Goal: Task Accomplishment & Management: Complete application form

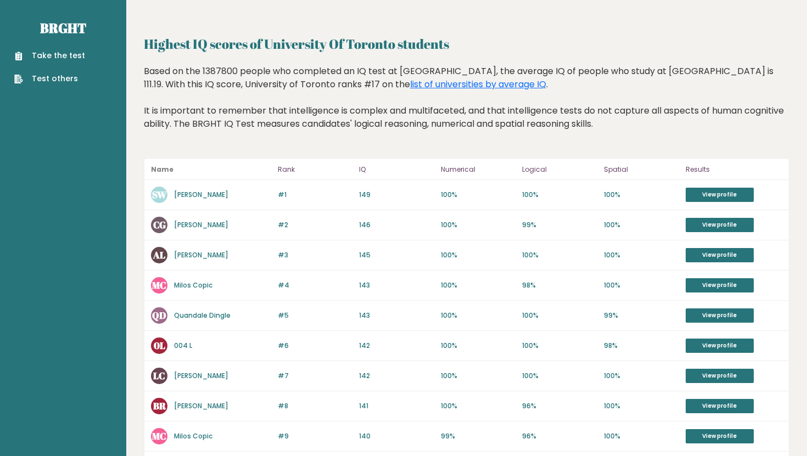
click at [216, 195] on link "Shi Weon Woo" at bounding box center [201, 194] width 54 height 9
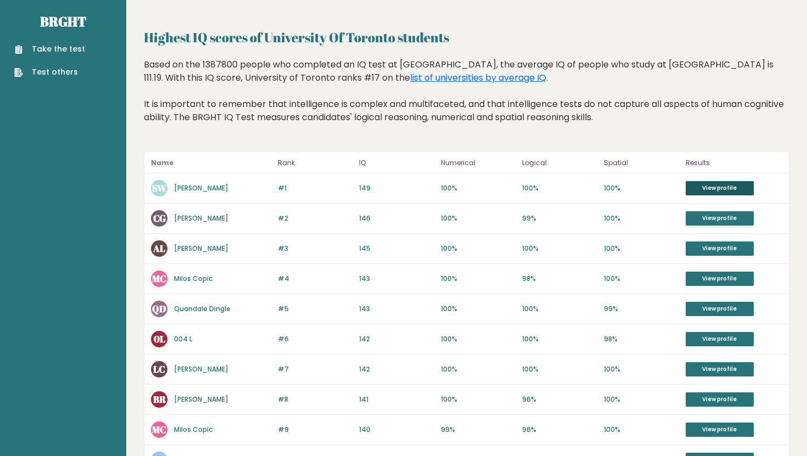
click at [700, 185] on link "View profile" at bounding box center [720, 188] width 68 height 14
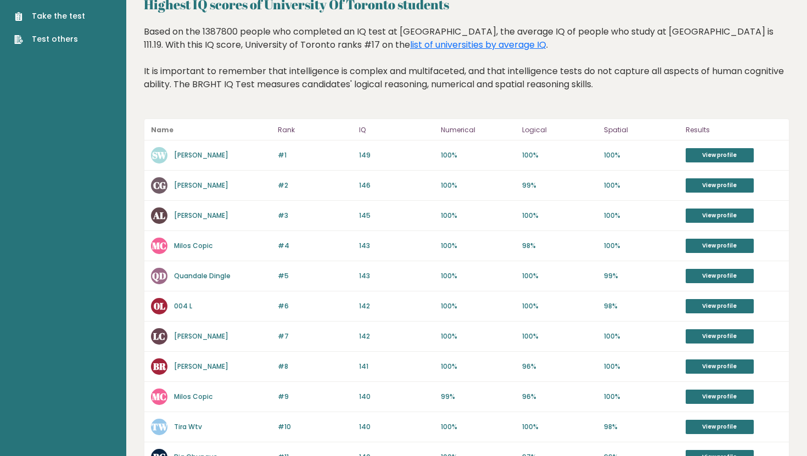
scroll to position [0, 0]
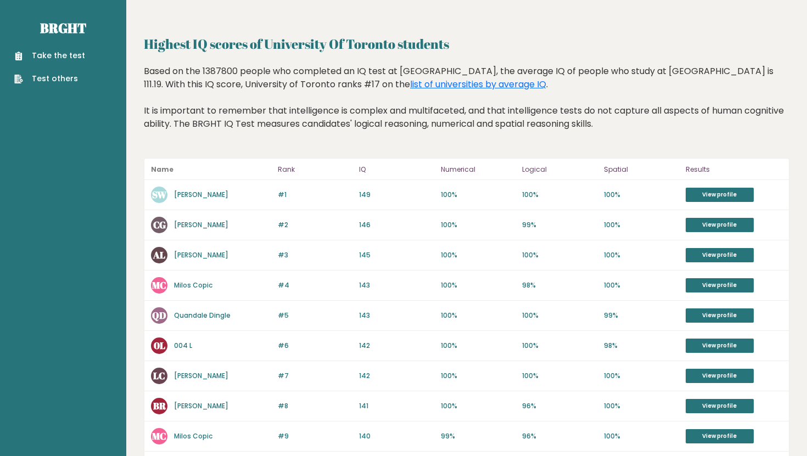
click at [76, 52] on link "Take the test" at bounding box center [49, 56] width 71 height 12
click at [66, 84] on link "Test others" at bounding box center [49, 79] width 71 height 12
click at [46, 61] on link "Take the test" at bounding box center [49, 56] width 71 height 12
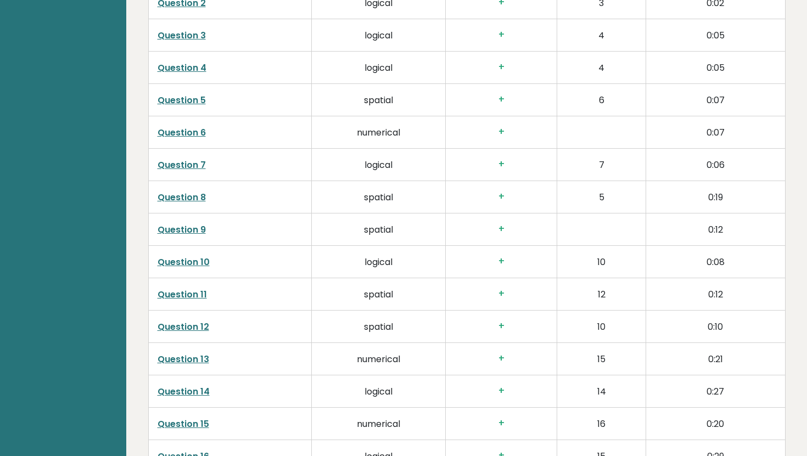
scroll to position [1735, 0]
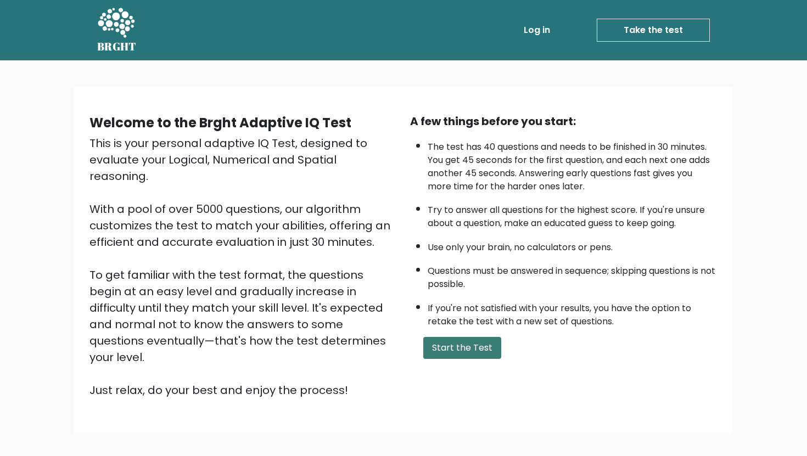
click at [474, 344] on button "Start the Test" at bounding box center [462, 348] width 78 height 22
click at [628, 31] on link "Take the test" at bounding box center [653, 30] width 113 height 23
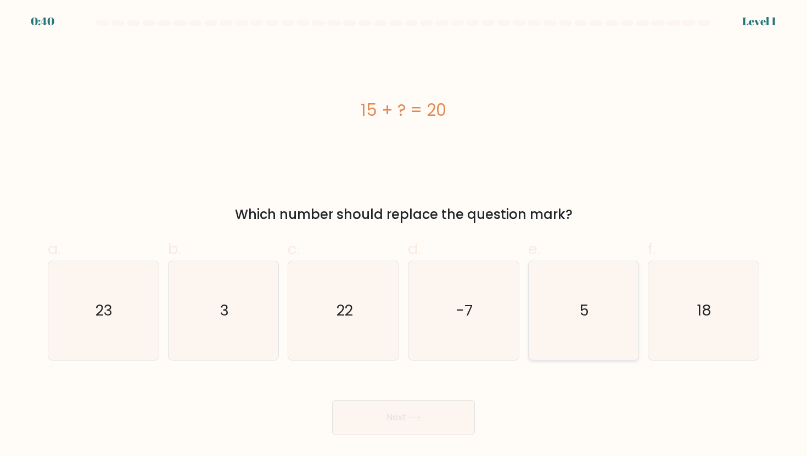
click at [587, 314] on text "5" at bounding box center [584, 310] width 9 height 20
click at [404, 236] on input "e. 5" at bounding box center [404, 231] width 1 height 7
radio input "true"
click at [452, 421] on button "Next" at bounding box center [403, 417] width 143 height 35
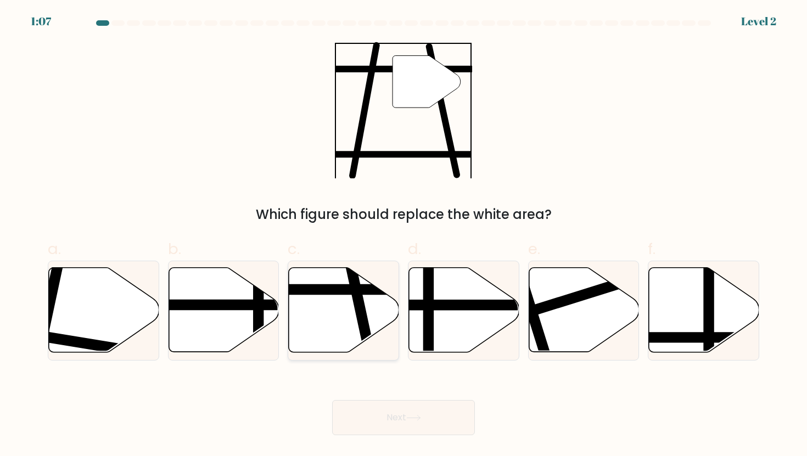
click at [337, 308] on icon at bounding box center [344, 310] width 110 height 85
click at [404, 236] on input "c." at bounding box center [404, 231] width 1 height 7
radio input "true"
click at [378, 425] on button "Next" at bounding box center [403, 417] width 143 height 35
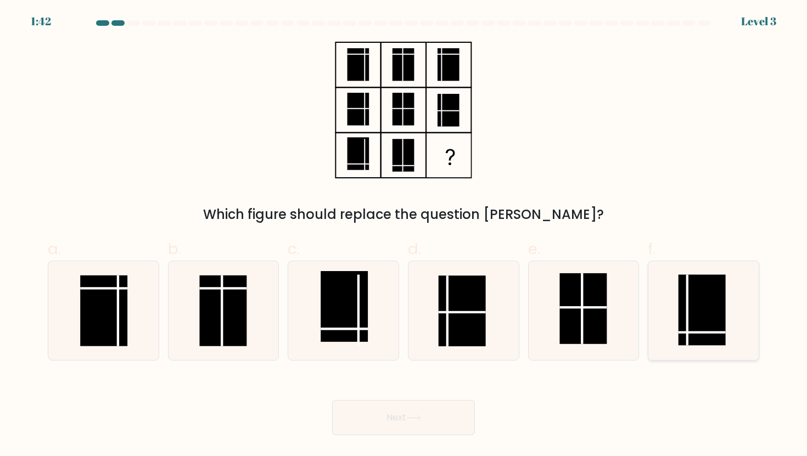
click at [684, 309] on rect at bounding box center [702, 310] width 47 height 71
click at [404, 236] on input "f." at bounding box center [404, 231] width 1 height 7
radio input "true"
click at [416, 427] on button "Next" at bounding box center [403, 417] width 143 height 35
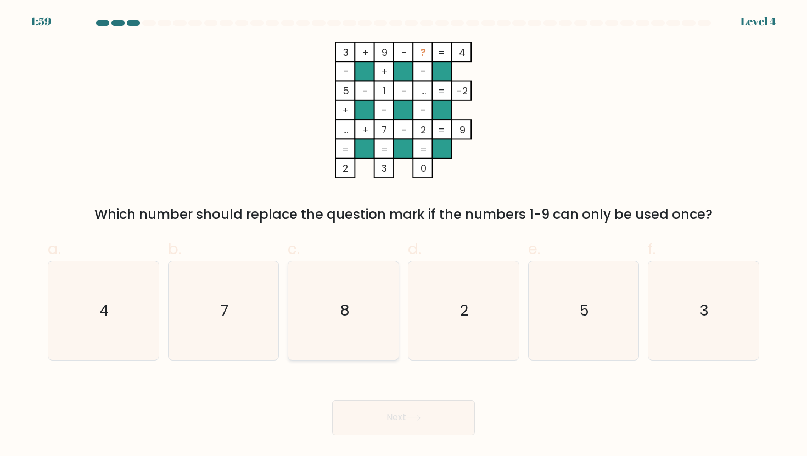
click at [354, 290] on icon "8" at bounding box center [343, 310] width 99 height 99
click at [404, 236] on input "c. 8" at bounding box center [404, 231] width 1 height 7
radio input "true"
click at [408, 420] on button "Next" at bounding box center [403, 417] width 143 height 35
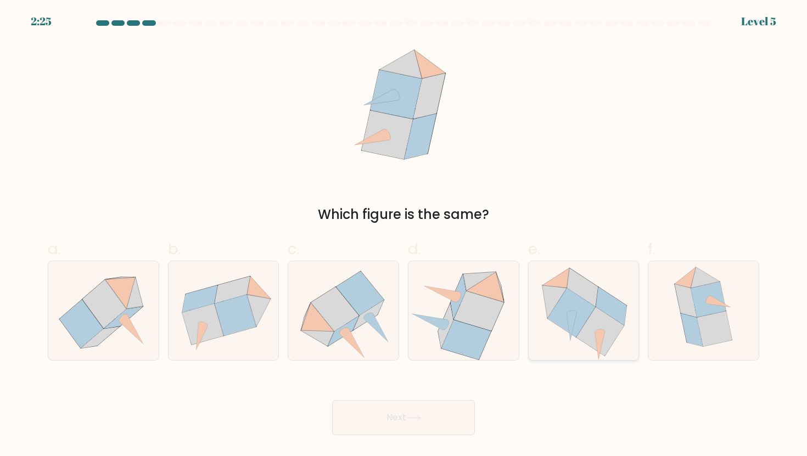
click at [560, 330] on icon at bounding box center [584, 310] width 107 height 99
click at [404, 236] on input "e." at bounding box center [404, 231] width 1 height 7
radio input "true"
click at [444, 425] on button "Next" at bounding box center [403, 417] width 143 height 35
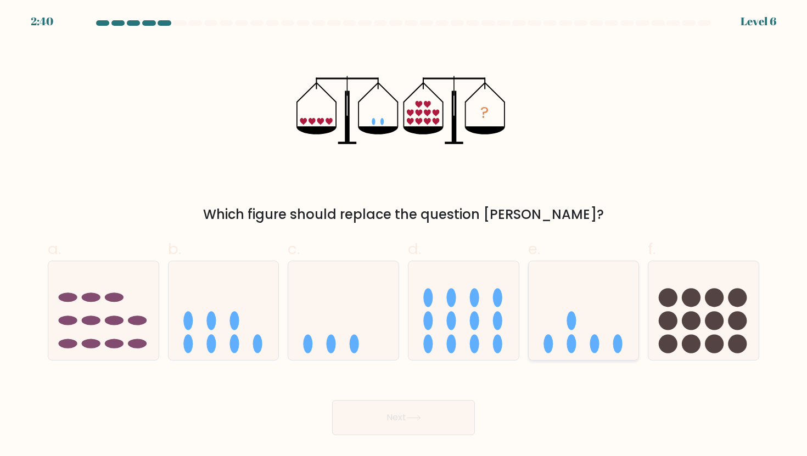
click at [602, 354] on icon at bounding box center [584, 310] width 110 height 91
click at [404, 236] on input "e." at bounding box center [404, 231] width 1 height 7
radio input "true"
click at [425, 412] on button "Next" at bounding box center [403, 417] width 143 height 35
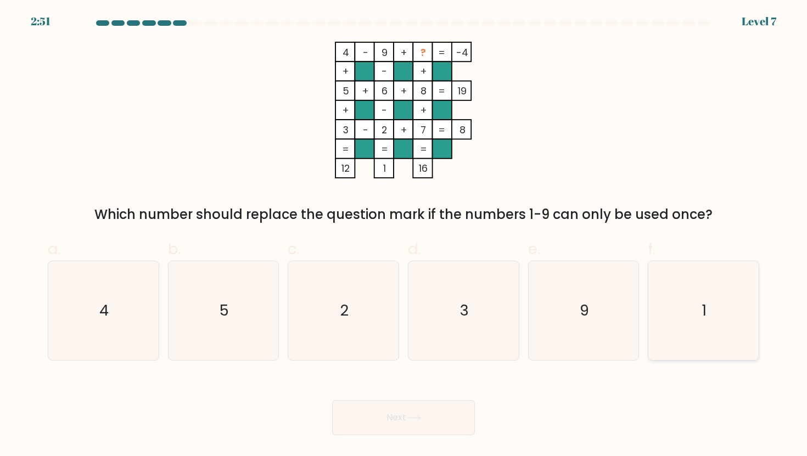
click at [708, 292] on icon "1" at bounding box center [703, 310] width 99 height 99
click at [404, 236] on input "f. 1" at bounding box center [404, 231] width 1 height 7
radio input "true"
click at [388, 412] on button "Next" at bounding box center [403, 417] width 143 height 35
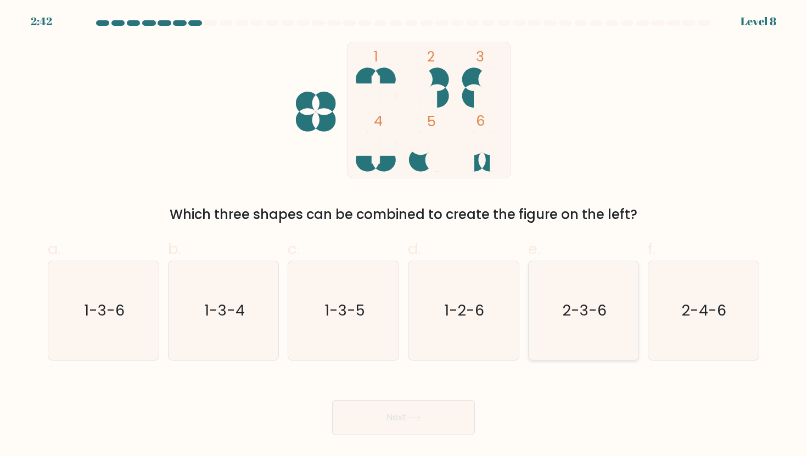
click at [565, 313] on text "2-3-6" at bounding box center [585, 310] width 44 height 20
click at [404, 236] on input "e. 2-3-6" at bounding box center [404, 231] width 1 height 7
radio input "true"
click at [439, 412] on button "Next" at bounding box center [403, 417] width 143 height 35
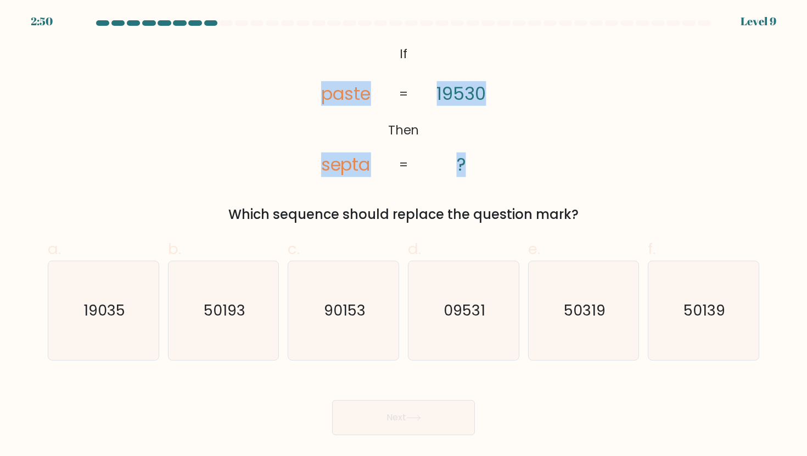
drag, startPoint x: 324, startPoint y: 92, endPoint x: 470, endPoint y: 166, distance: 164.3
click at [470, 166] on icon "@import url('https://fonts.googleapis.com/css?family=Abril+Fatface:400,100,100i…" at bounding box center [404, 110] width 222 height 137
copy icon "paste septa 19530 ?"
click at [562, 124] on div "@import url('https://fonts.googleapis.com/css?family=Abril+Fatface:400,100,100i…" at bounding box center [403, 133] width 725 height 183
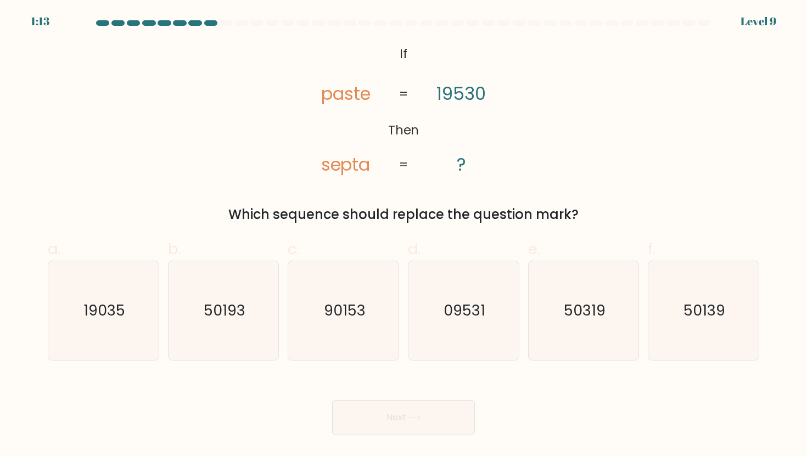
click at [348, 98] on tspan "paste" at bounding box center [346, 93] width 50 height 25
click at [459, 94] on tspan "19530" at bounding box center [461, 93] width 49 height 25
click at [366, 96] on tspan "paste" at bounding box center [346, 93] width 50 height 25
click at [356, 171] on tspan "septa" at bounding box center [346, 165] width 50 height 25
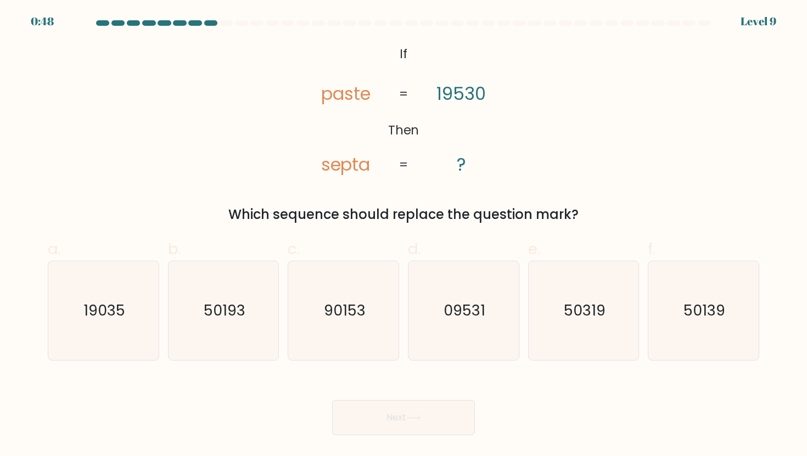
click at [472, 96] on tspan "19530" at bounding box center [461, 93] width 49 height 25
click at [662, 311] on icon "50139" at bounding box center [703, 310] width 99 height 99
click at [404, 236] on input "f. 50139" at bounding box center [404, 231] width 1 height 7
radio input "true"
click at [411, 432] on button "Next" at bounding box center [403, 417] width 143 height 35
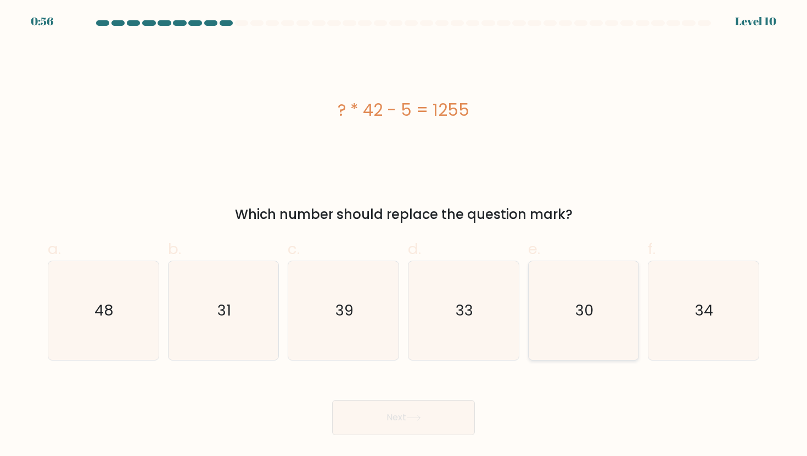
click at [601, 335] on icon "30" at bounding box center [583, 310] width 99 height 99
click at [404, 236] on input "e. 30" at bounding box center [404, 231] width 1 height 7
radio input "true"
click at [380, 418] on button "Next" at bounding box center [403, 417] width 143 height 35
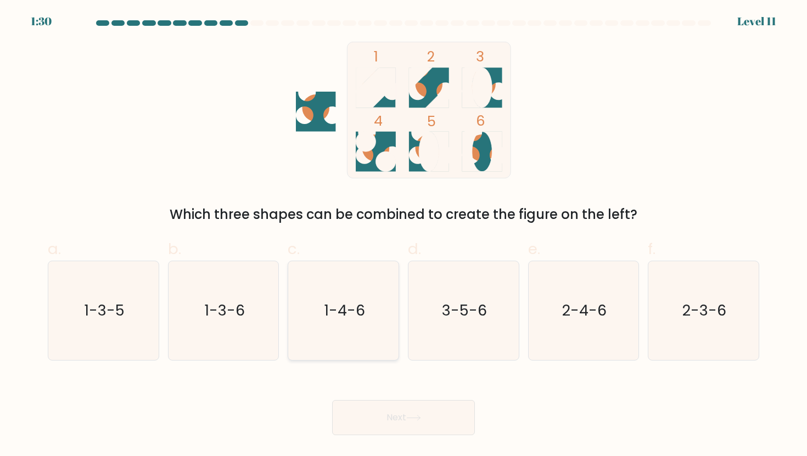
click at [383, 337] on icon "1-4-6" at bounding box center [343, 310] width 99 height 99
click at [404, 236] on input "c. 1-4-6" at bounding box center [404, 231] width 1 height 7
radio input "true"
click at [375, 407] on button "Next" at bounding box center [403, 417] width 143 height 35
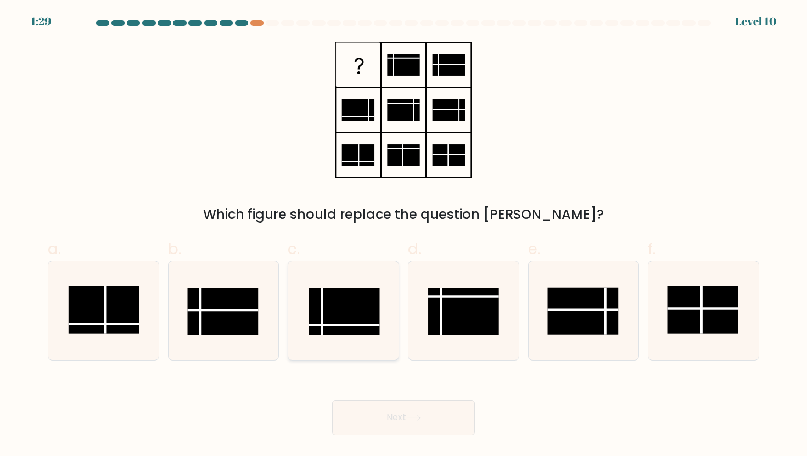
click at [349, 328] on rect at bounding box center [344, 311] width 71 height 47
click at [404, 236] on input "c." at bounding box center [404, 231] width 1 height 7
radio input "true"
click at [364, 424] on button "Next" at bounding box center [403, 417] width 143 height 35
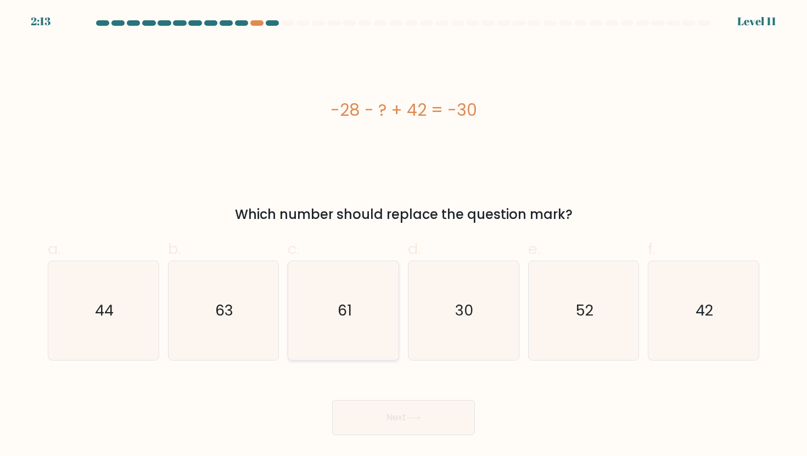
click at [352, 321] on icon "61" at bounding box center [343, 310] width 99 height 99
click at [404, 236] on input "c. 61" at bounding box center [404, 231] width 1 height 7
radio input "true"
click at [360, 428] on button "Next" at bounding box center [403, 417] width 143 height 35
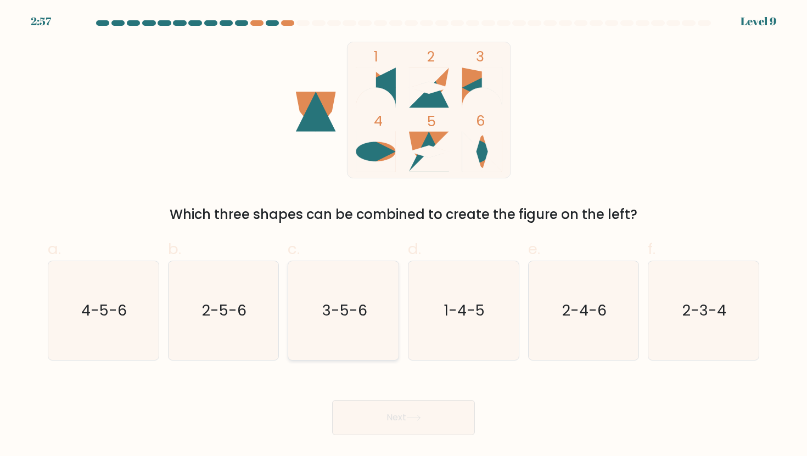
click at [350, 325] on icon "3-5-6" at bounding box center [343, 310] width 99 height 99
click at [404, 236] on input "c. 3-5-6" at bounding box center [404, 231] width 1 height 7
radio input "true"
click at [365, 414] on button "Next" at bounding box center [403, 417] width 143 height 35
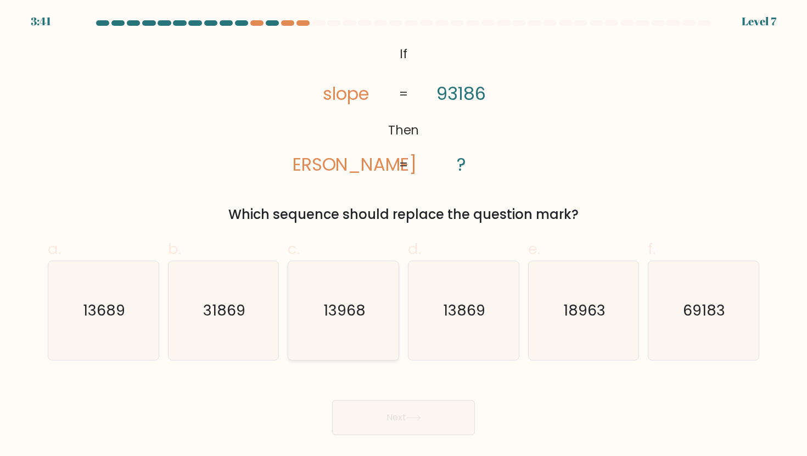
click at [354, 329] on icon "13968" at bounding box center [343, 310] width 99 height 99
click at [404, 236] on input "c. 13968" at bounding box center [404, 231] width 1 height 7
radio input "true"
click at [378, 417] on button "Next" at bounding box center [403, 417] width 143 height 35
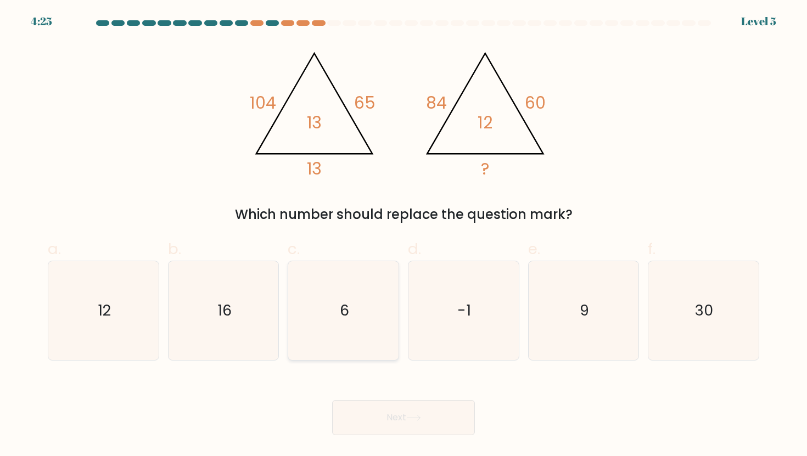
click at [360, 330] on icon "6" at bounding box center [343, 310] width 99 height 99
click at [404, 236] on input "c. 6" at bounding box center [404, 231] width 1 height 7
radio input "true"
click at [375, 415] on button "Next" at bounding box center [403, 417] width 143 height 35
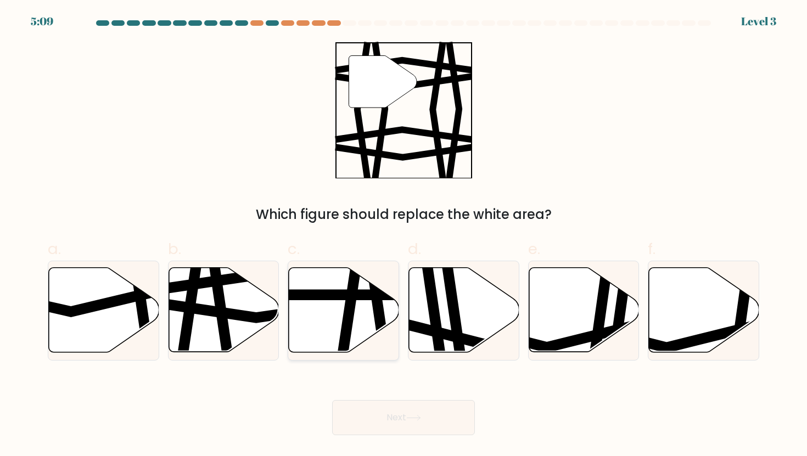
click at [361, 352] on icon at bounding box center [343, 310] width 110 height 86
click at [404, 236] on input "c." at bounding box center [404, 231] width 1 height 7
radio input "true"
click at [370, 420] on button "Next" at bounding box center [403, 417] width 143 height 35
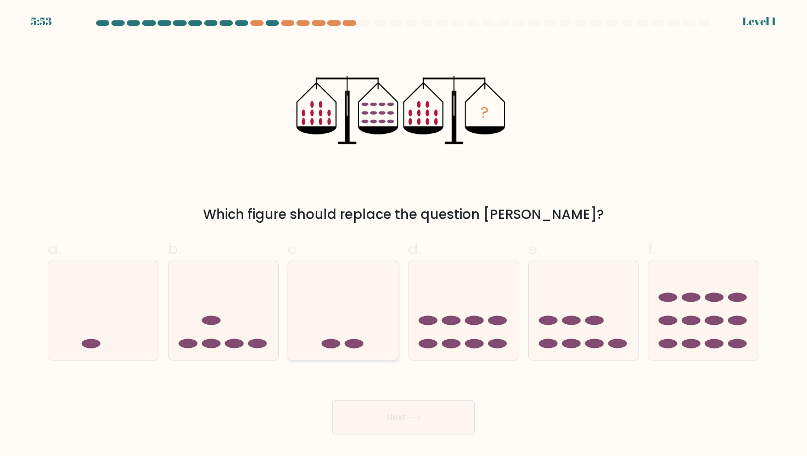
click at [355, 332] on icon at bounding box center [343, 310] width 110 height 91
click at [404, 236] on input "c." at bounding box center [404, 231] width 1 height 7
radio input "true"
click at [366, 394] on div "Next" at bounding box center [403, 405] width 725 height 62
click at [344, 321] on icon at bounding box center [343, 310] width 109 height 91
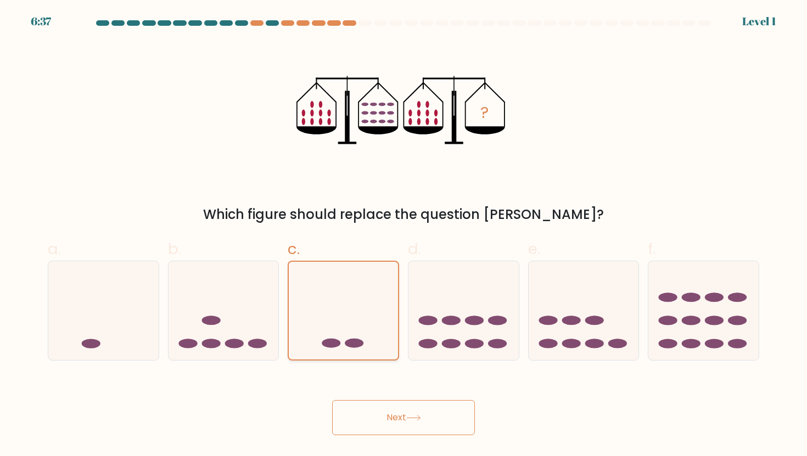
click at [404, 236] on input "c." at bounding box center [404, 231] width 1 height 7
click at [356, 400] on div "Next" at bounding box center [403, 405] width 725 height 62
click at [358, 411] on button "Next" at bounding box center [403, 417] width 143 height 35
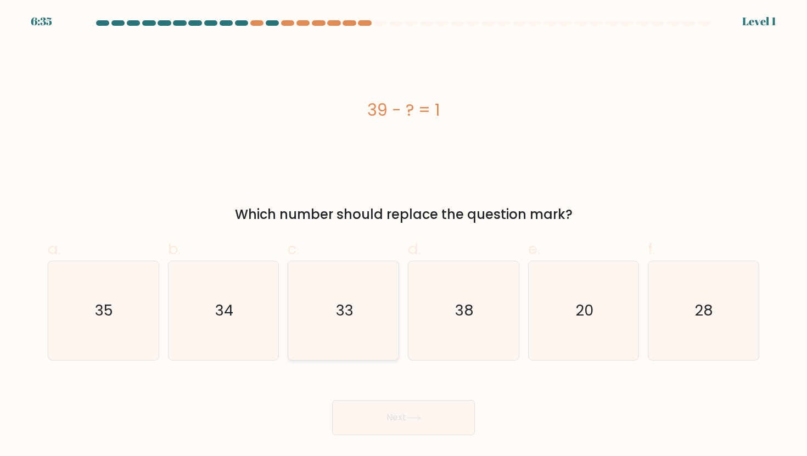
click at [343, 342] on icon "33" at bounding box center [343, 310] width 99 height 99
click at [404, 236] on input "c. 33" at bounding box center [404, 231] width 1 height 7
radio input "true"
click at [365, 433] on button "Next" at bounding box center [403, 417] width 143 height 35
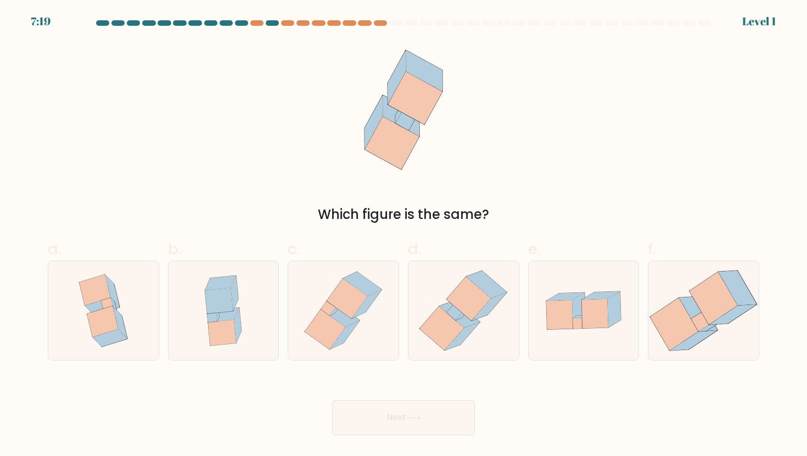
click at [364, 367] on form at bounding box center [403, 227] width 807 height 415
click at [361, 353] on icon at bounding box center [343, 310] width 91 height 99
click at [404, 236] on input "c." at bounding box center [404, 231] width 1 height 7
radio input "true"
click at [364, 407] on button "Next" at bounding box center [403, 417] width 143 height 35
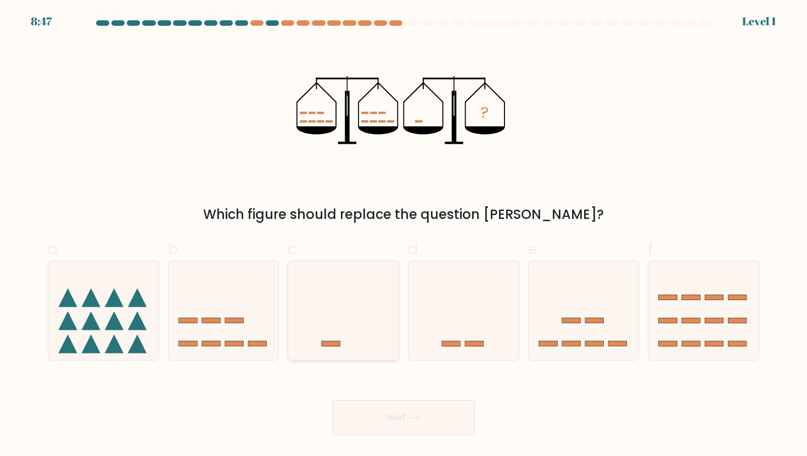
click at [360, 336] on icon at bounding box center [343, 310] width 110 height 91
click at [404, 236] on input "c." at bounding box center [404, 231] width 1 height 7
radio input "true"
click at [368, 432] on button "Next" at bounding box center [403, 417] width 143 height 35
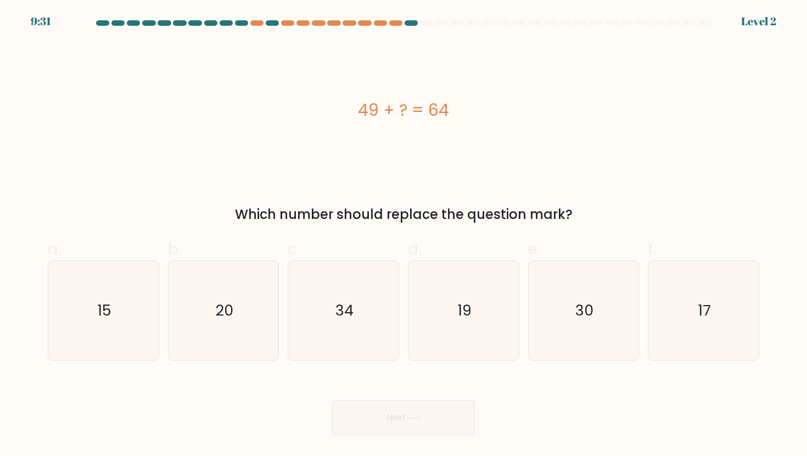
click at [363, 361] on form "a." at bounding box center [403, 227] width 807 height 415
click at [371, 408] on button "Next" at bounding box center [403, 417] width 143 height 35
click at [360, 337] on icon "34" at bounding box center [343, 310] width 99 height 99
click at [404, 236] on input "c. 34" at bounding box center [404, 231] width 1 height 7
radio input "true"
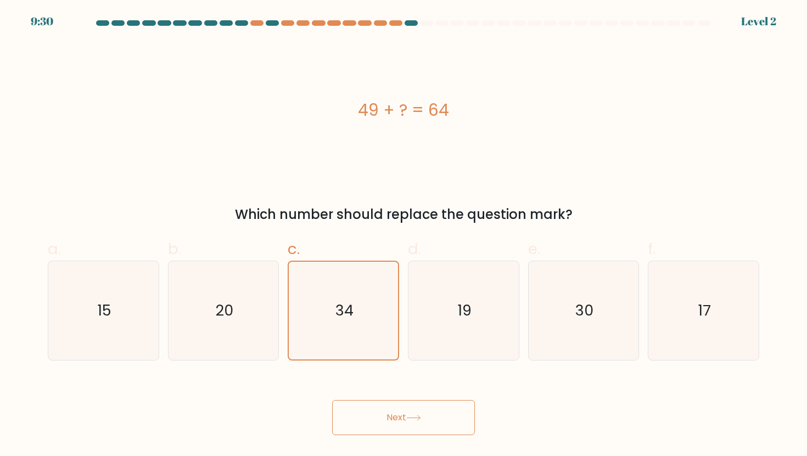
click at [371, 408] on button "Next" at bounding box center [403, 417] width 143 height 35
click at [353, 338] on icon "34" at bounding box center [344, 311] width 98 height 98
click at [404, 236] on input "c. 34" at bounding box center [404, 231] width 1 height 7
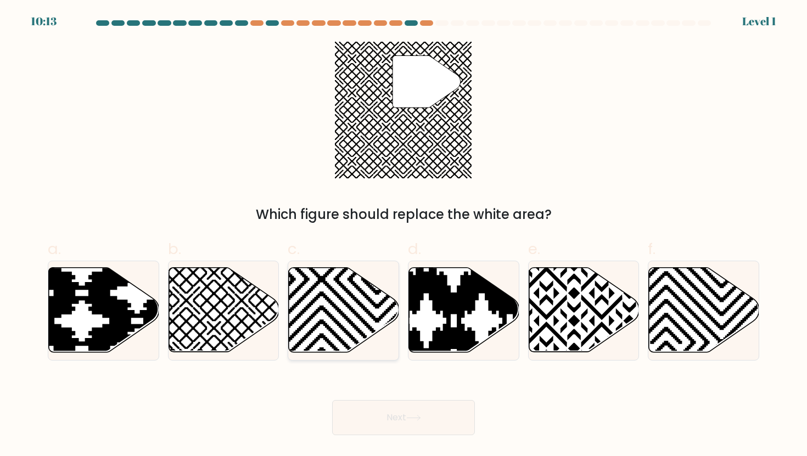
click at [345, 324] on icon at bounding box center [344, 310] width 110 height 85
click at [404, 236] on input "c." at bounding box center [404, 231] width 1 height 7
radio input "true"
click at [355, 408] on button "Next" at bounding box center [403, 417] width 143 height 35
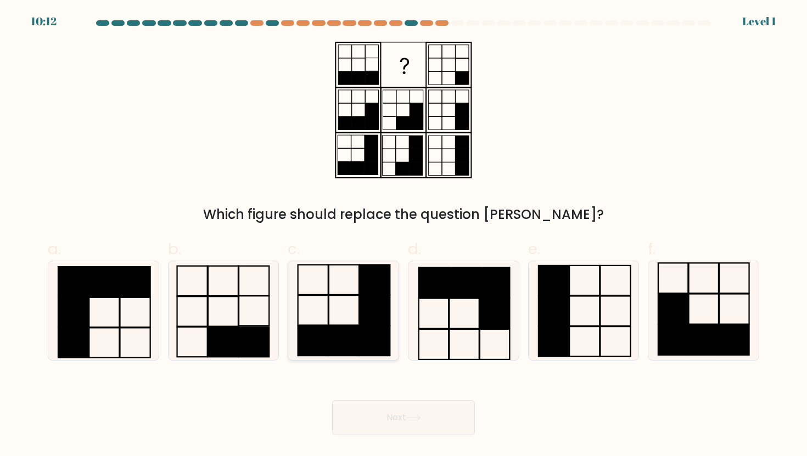
click at [350, 347] on rect at bounding box center [343, 341] width 30 height 30
click at [404, 236] on input "c." at bounding box center [404, 231] width 1 height 7
radio input "true"
click at [360, 411] on button "Next" at bounding box center [403, 417] width 143 height 35
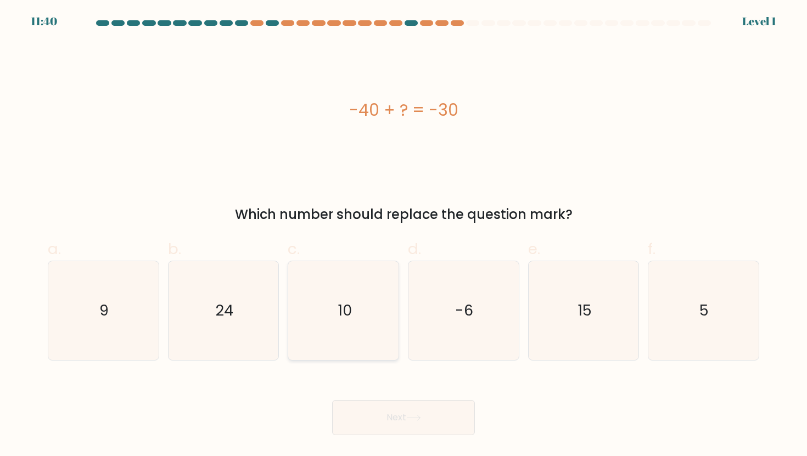
click at [348, 356] on icon "10" at bounding box center [343, 310] width 99 height 99
click at [404, 236] on input "c. 10" at bounding box center [404, 231] width 1 height 7
radio input "true"
click at [361, 423] on button "Next" at bounding box center [403, 417] width 143 height 35
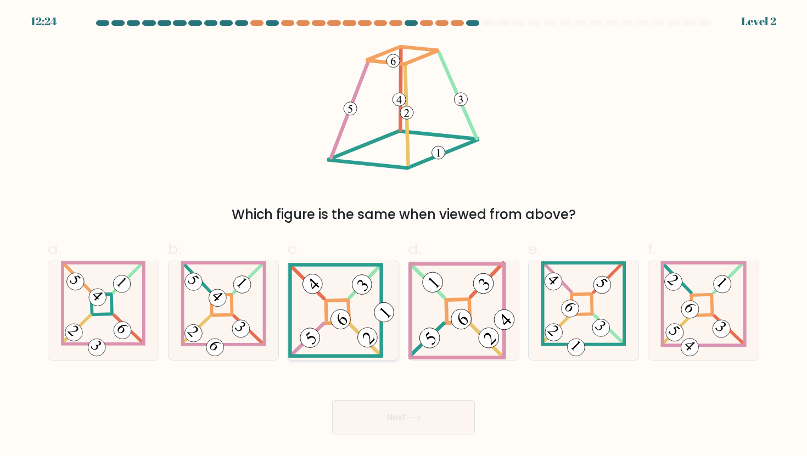
click at [354, 348] on icon at bounding box center [343, 310] width 110 height 95
click at [404, 236] on input "c." at bounding box center [404, 231] width 1 height 7
radio input "true"
click at [364, 412] on button "Next" at bounding box center [403, 417] width 143 height 35
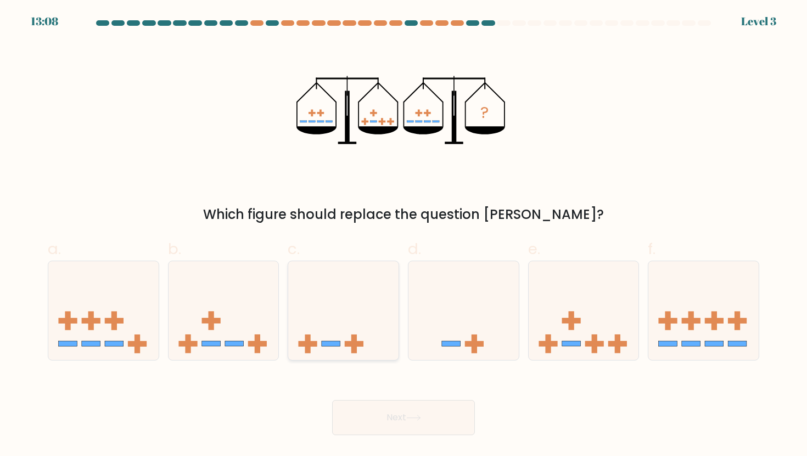
click at [352, 325] on icon at bounding box center [343, 310] width 110 height 91
click at [404, 236] on input "c." at bounding box center [404, 231] width 1 height 7
radio input "true"
click at [368, 411] on button "Next" at bounding box center [403, 417] width 143 height 35
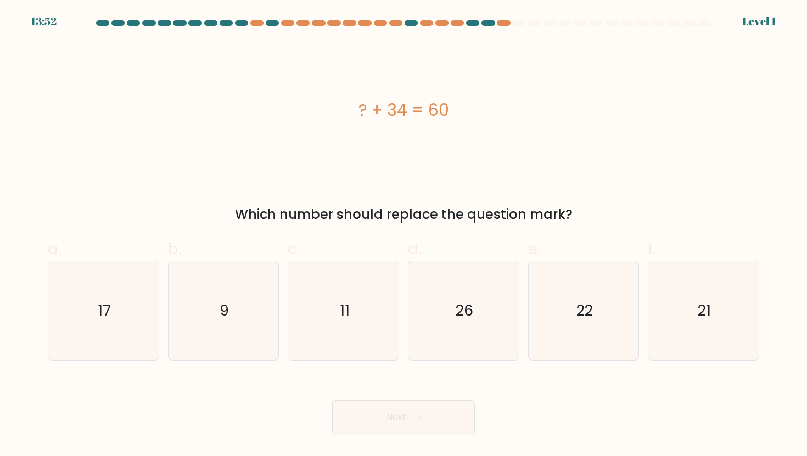
click at [345, 309] on text "11" at bounding box center [344, 310] width 10 height 20
click at [404, 236] on input "c. 11" at bounding box center [404, 231] width 1 height 7
radio input "true"
click at [367, 419] on button "Next" at bounding box center [403, 417] width 143 height 35
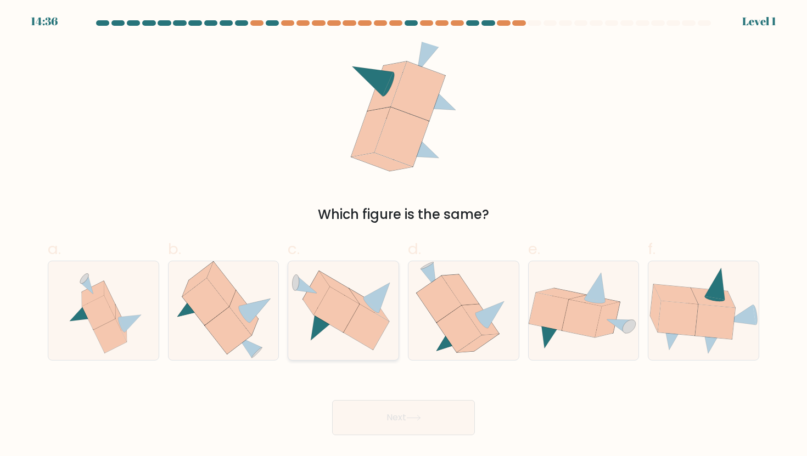
click at [348, 327] on icon at bounding box center [367, 327] width 46 height 46
click at [404, 236] on input "c." at bounding box center [404, 231] width 1 height 7
radio input "true"
click at [377, 422] on button "Next" at bounding box center [403, 417] width 143 height 35
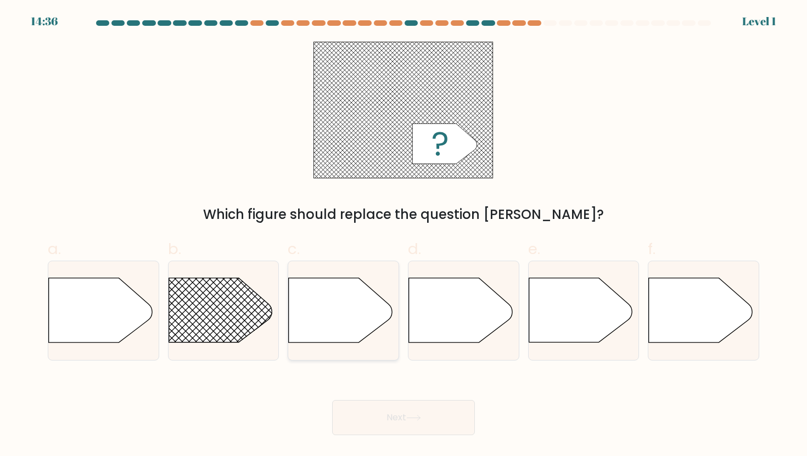
click at [346, 317] on icon at bounding box center [340, 310] width 103 height 64
click at [404, 236] on input "c." at bounding box center [404, 231] width 1 height 7
radio input "true"
click at [378, 406] on button "Next" at bounding box center [403, 417] width 143 height 35
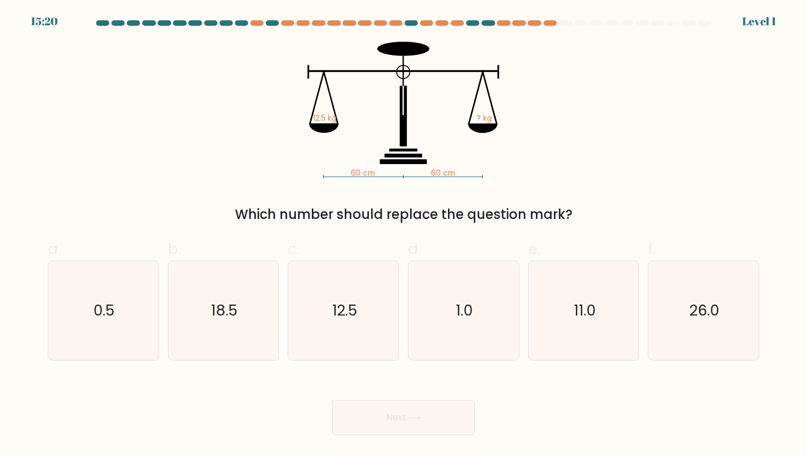
click at [353, 299] on icon "12.5" at bounding box center [343, 310] width 99 height 99
click at [404, 236] on input "c. 12.5" at bounding box center [404, 231] width 1 height 7
radio input "true"
click at [372, 409] on button "Next" at bounding box center [403, 417] width 143 height 35
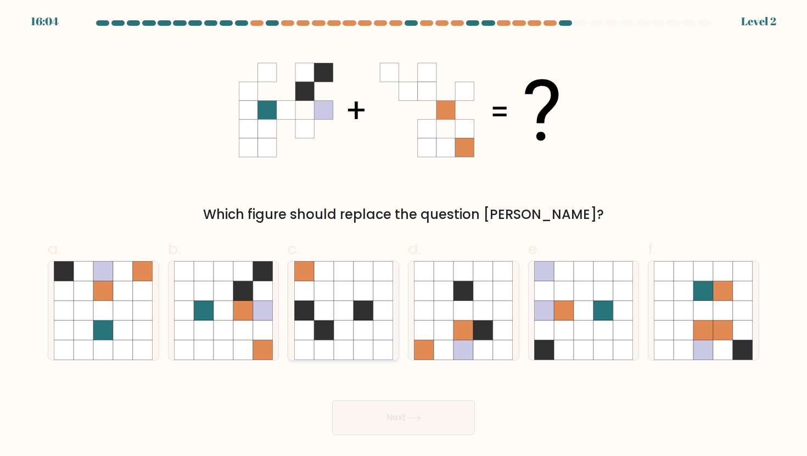
click at [351, 304] on icon at bounding box center [344, 311] width 20 height 20
click at [404, 236] on input "c." at bounding box center [404, 231] width 1 height 7
radio input "true"
click at [383, 416] on button "Next" at bounding box center [403, 417] width 143 height 35
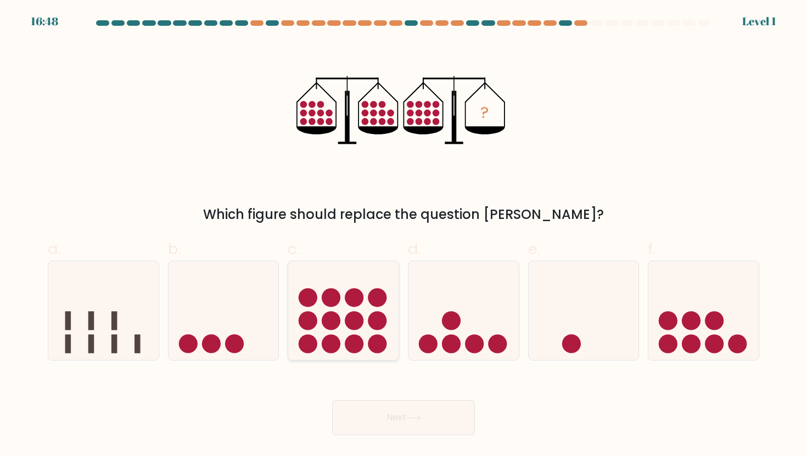
drag, startPoint x: 383, startPoint y: 416, endPoint x: 360, endPoint y: 304, distance: 114.4
click at [360, 304] on circle at bounding box center [354, 297] width 19 height 19
click at [404, 236] on input "c." at bounding box center [404, 231] width 1 height 7
radio input "true"
click at [380, 408] on button "Next" at bounding box center [403, 417] width 143 height 35
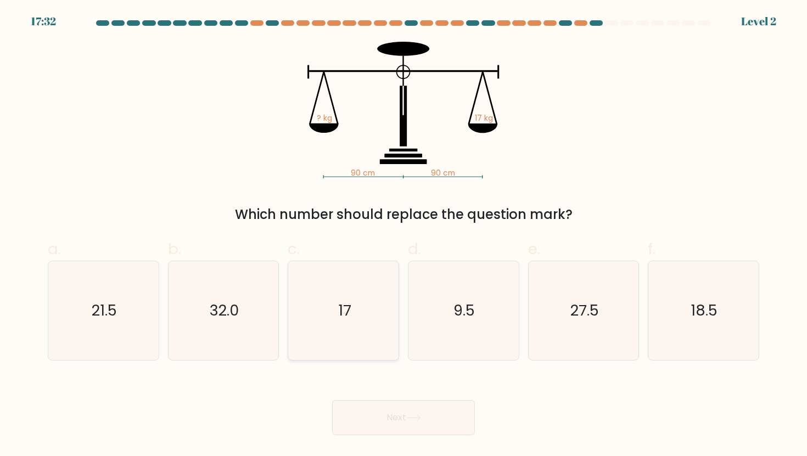
click at [359, 316] on icon "17" at bounding box center [343, 310] width 99 height 99
click at [404, 236] on input "c. 17" at bounding box center [404, 231] width 1 height 7
radio input "true"
click at [382, 438] on body "17:32 Level 2" at bounding box center [403, 228] width 807 height 456
click at [356, 402] on button "Next" at bounding box center [403, 417] width 143 height 35
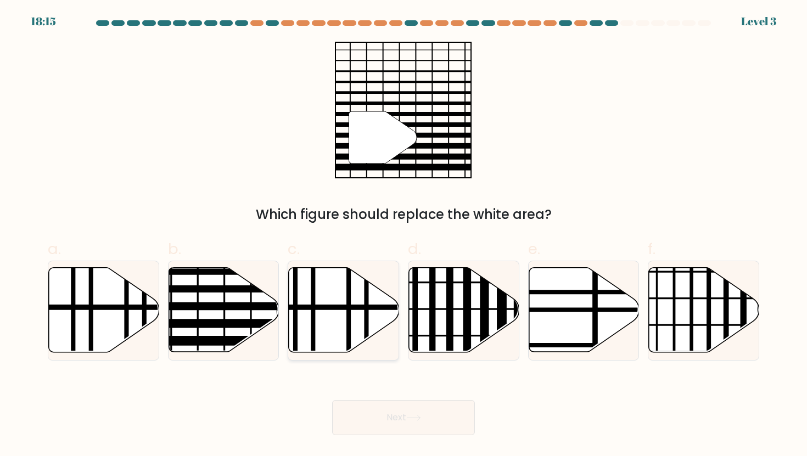
click at [332, 293] on icon at bounding box center [344, 310] width 110 height 85
click at [404, 236] on input "c." at bounding box center [404, 231] width 1 height 7
radio input "true"
click at [353, 403] on button "Next" at bounding box center [403, 417] width 143 height 35
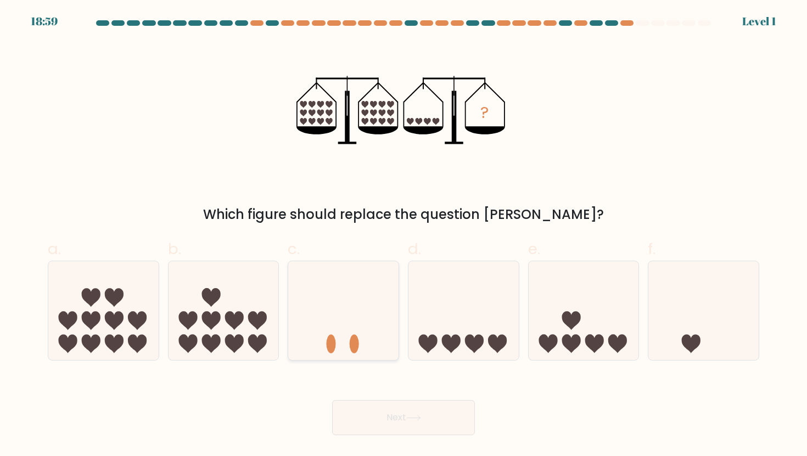
click at [341, 342] on icon at bounding box center [343, 310] width 110 height 91
click at [404, 236] on input "c." at bounding box center [404, 231] width 1 height 7
radio input "true"
click at [358, 420] on button "Next" at bounding box center [403, 417] width 143 height 35
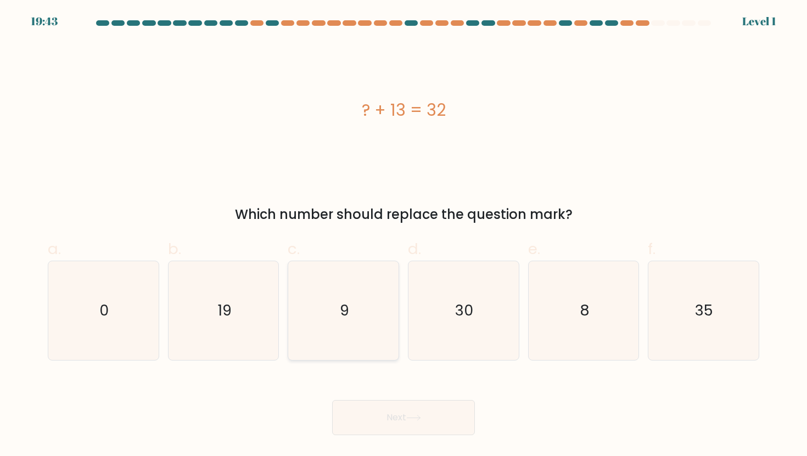
click at [334, 348] on icon "9" at bounding box center [343, 310] width 99 height 99
click at [404, 236] on input "c. 9" at bounding box center [404, 231] width 1 height 7
radio input "true"
click at [358, 422] on button "Next" at bounding box center [403, 417] width 143 height 35
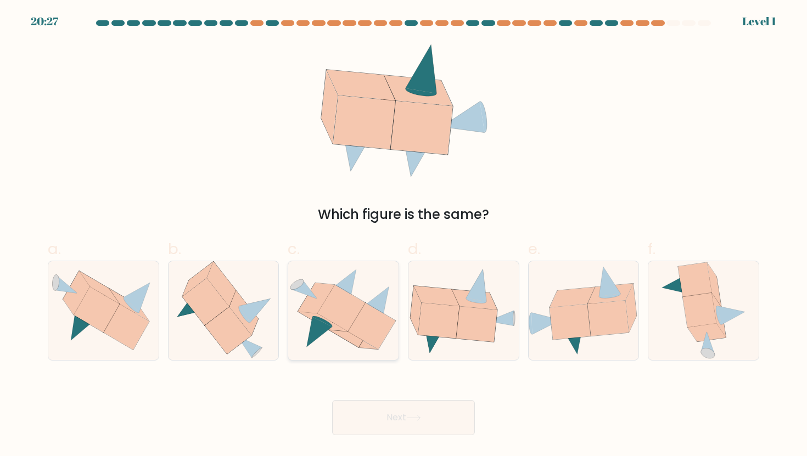
click at [338, 315] on icon at bounding box center [342, 308] width 48 height 46
click at [404, 236] on input "c." at bounding box center [404, 231] width 1 height 7
radio input "true"
click at [367, 405] on button "Next" at bounding box center [403, 417] width 143 height 35
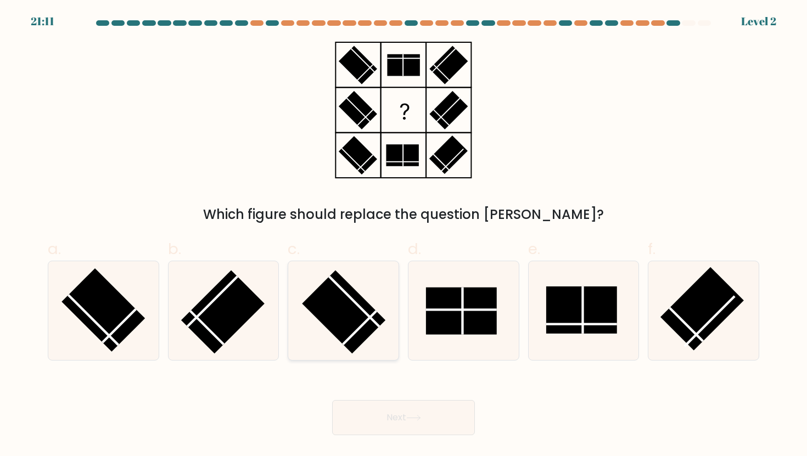
click at [354, 332] on line at bounding box center [360, 328] width 34 height 34
click at [404, 236] on input "c." at bounding box center [404, 231] width 1 height 7
radio input "true"
click at [370, 393] on div "Next" at bounding box center [403, 405] width 725 height 62
click at [372, 416] on button "Next" at bounding box center [403, 417] width 143 height 35
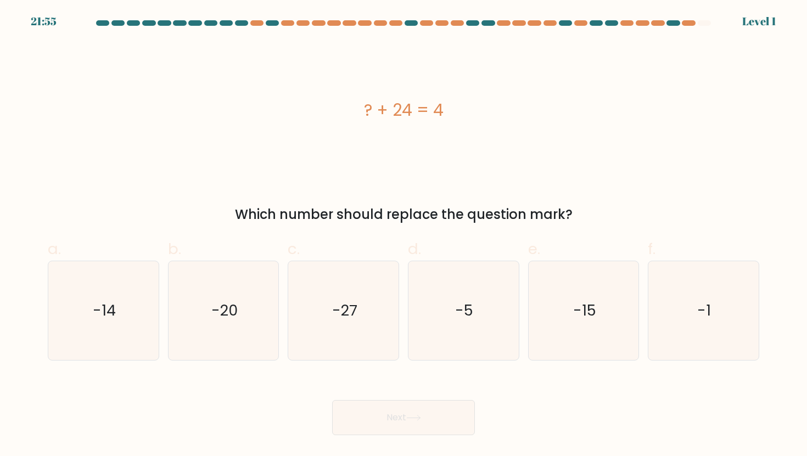
click at [364, 331] on icon "-27" at bounding box center [343, 310] width 99 height 99
click at [404, 236] on input "c. -27" at bounding box center [404, 231] width 1 height 7
radio input "true"
click at [389, 430] on button "Next" at bounding box center [403, 417] width 143 height 35
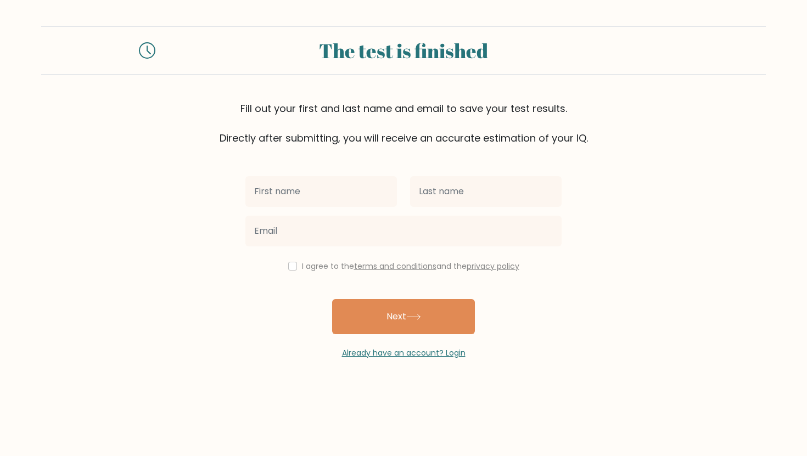
click at [318, 198] on input "text" at bounding box center [322, 191] width 152 height 31
click at [333, 185] on input "text" at bounding box center [322, 191] width 152 height 31
click at [335, 177] on input "text" at bounding box center [322, 191] width 152 height 31
click at [338, 169] on div "I agree to the terms and conditions and the privacy policy Next Already have an…" at bounding box center [404, 253] width 330 height 214
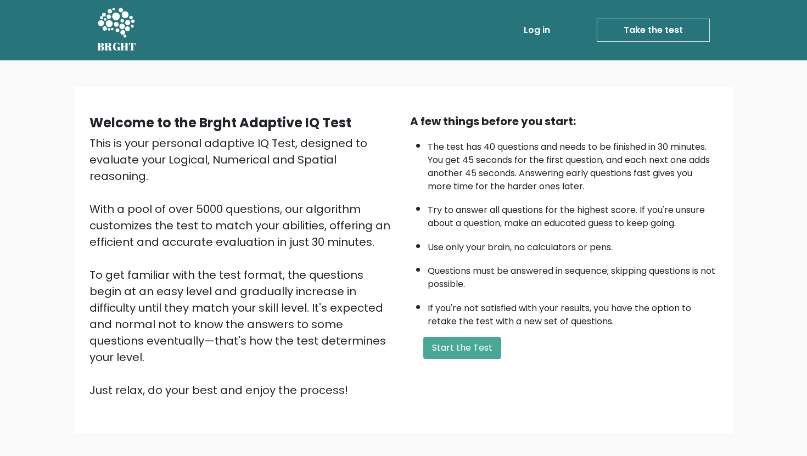
click at [628, 31] on link "Take the test" at bounding box center [653, 30] width 113 height 23
click at [473, 351] on button "Start the Test" at bounding box center [462, 348] width 78 height 22
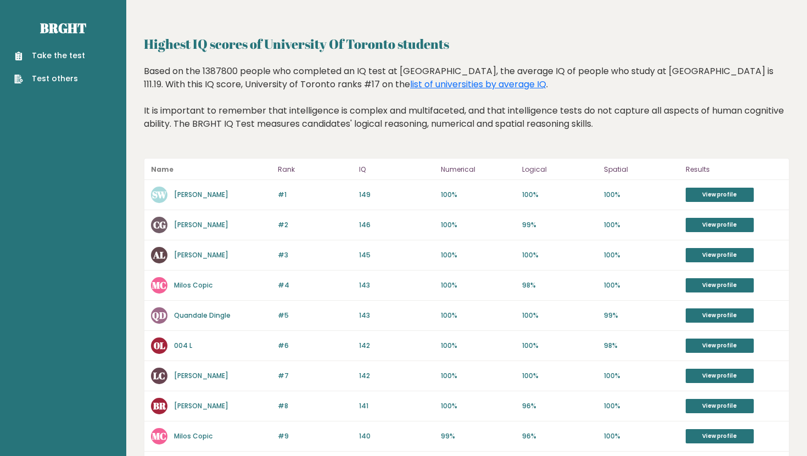
click at [73, 76] on link "Test others" at bounding box center [49, 79] width 71 height 12
click at [57, 56] on link "Take the test" at bounding box center [49, 56] width 71 height 12
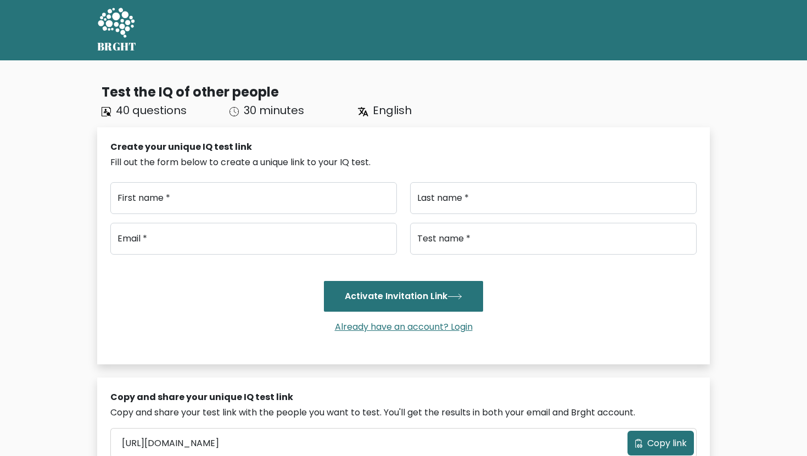
type input "..."
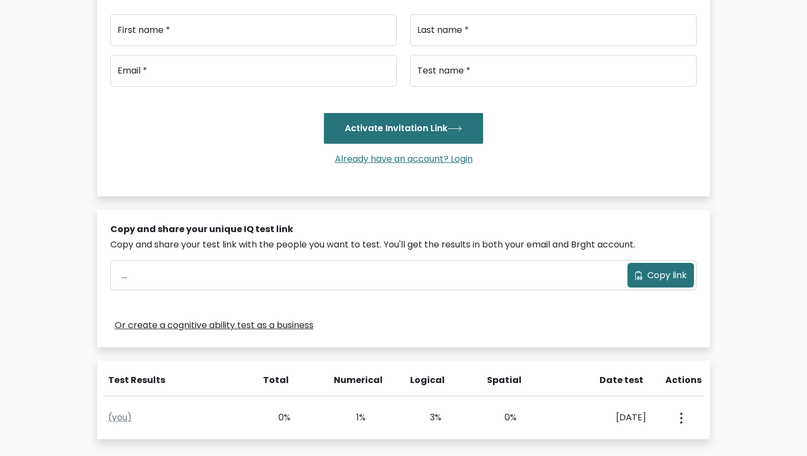
scroll to position [325, 0]
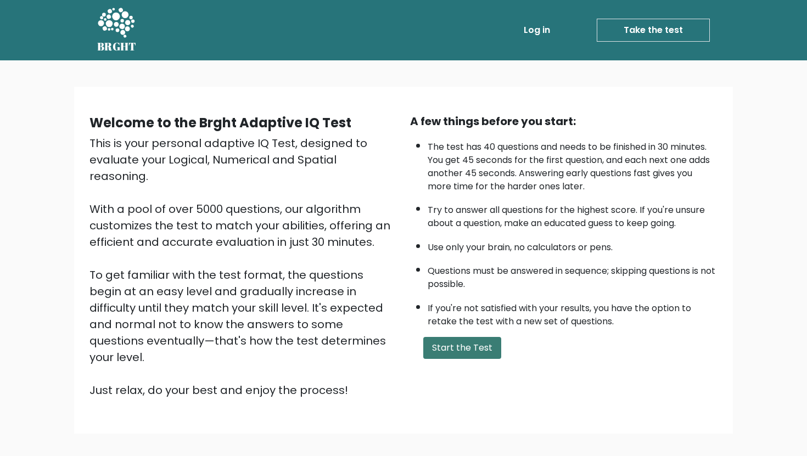
click at [438, 354] on button "Start the Test" at bounding box center [462, 348] width 78 height 22
